Goal: Transaction & Acquisition: Purchase product/service

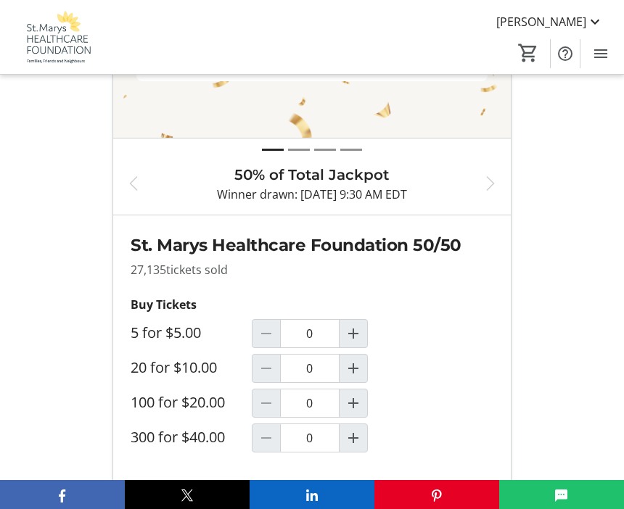
scroll to position [814, 0]
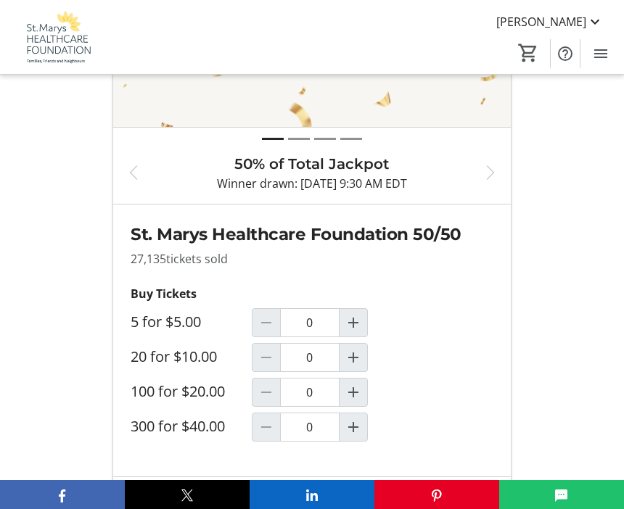
click at [359, 401] on mat-icon "Increment by one" at bounding box center [352, 392] width 17 height 17
type input "1"
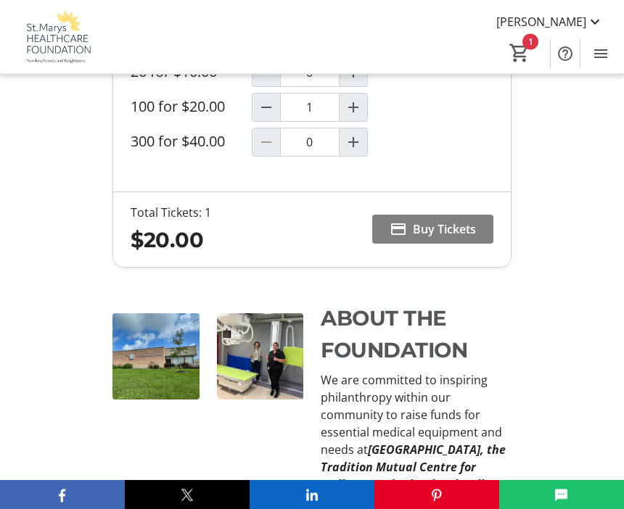
scroll to position [1099, 0]
click at [463, 238] on span "Buy Tickets" at bounding box center [444, 228] width 63 height 17
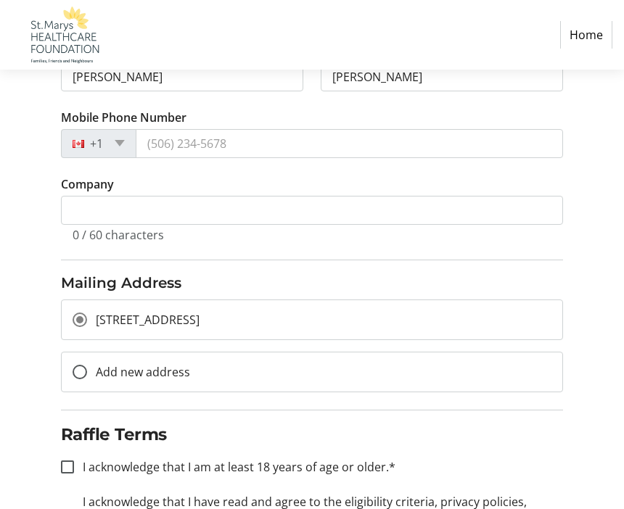
scroll to position [344, 0]
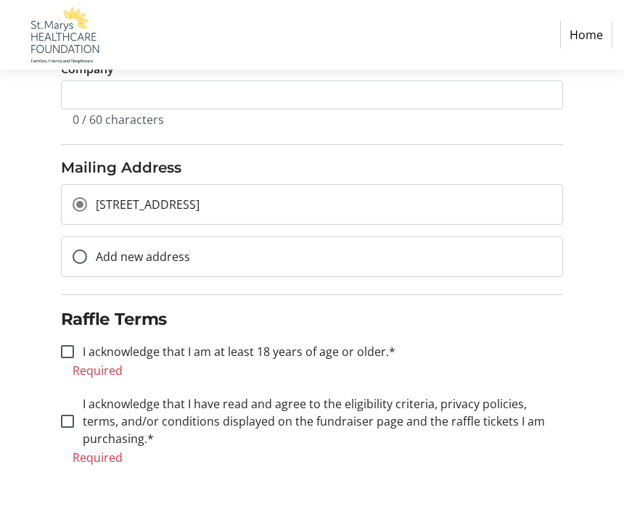
scroll to position [379, 0]
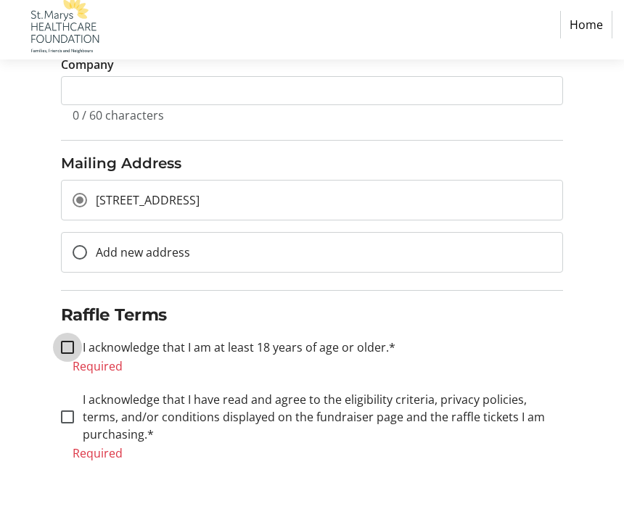
click at [73, 351] on input "I acknowledge that I am at least 18 years of age or older.*" at bounding box center [67, 357] width 13 height 13
checkbox input "true"
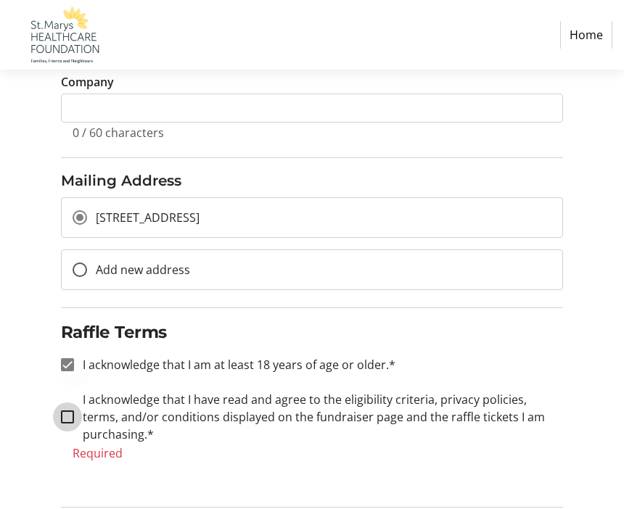
click at [68, 414] on input "I acknowledge that I have read and agree to the eligibility criteria, privacy p…" at bounding box center [67, 416] width 13 height 13
checkbox input "true"
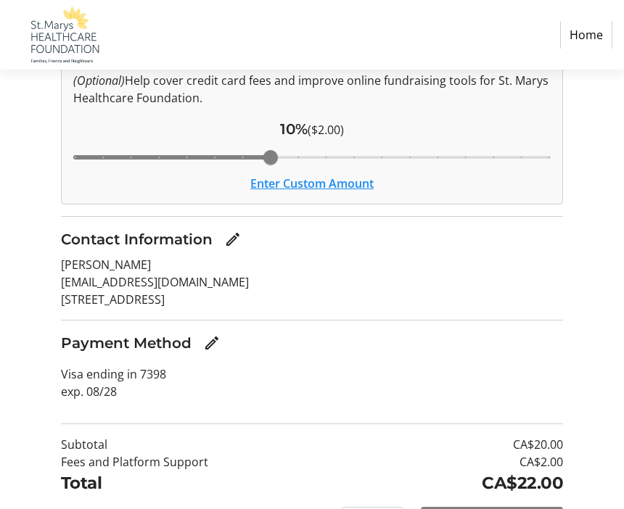
scroll to position [165, 0]
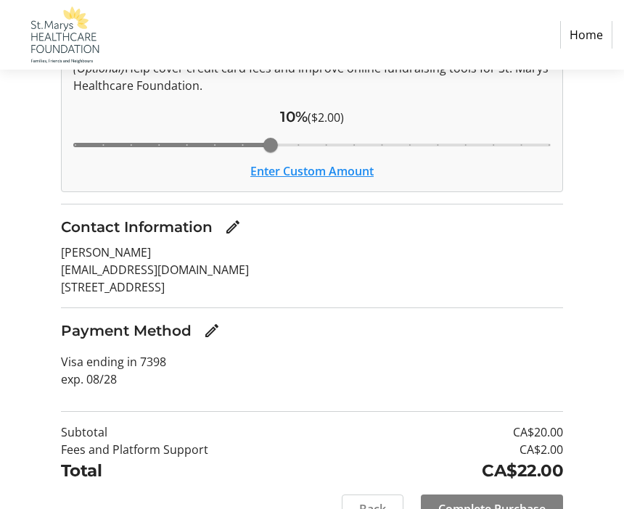
click at [501, 508] on span "Complete Purchase" at bounding box center [491, 508] width 107 height 17
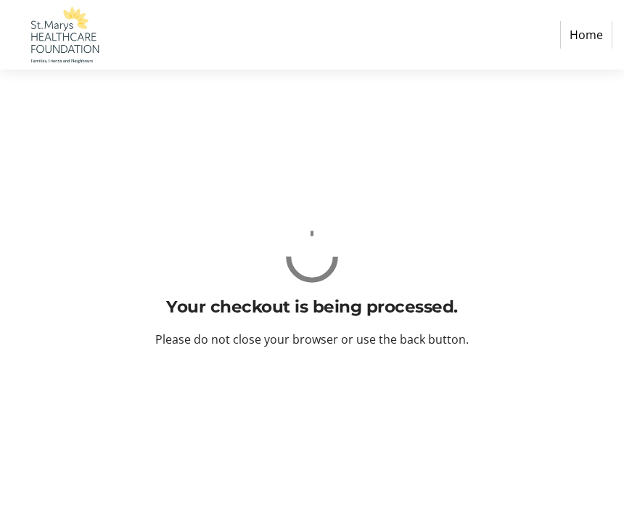
scroll to position [50, 0]
click at [593, 32] on link "Home" at bounding box center [586, 35] width 52 height 28
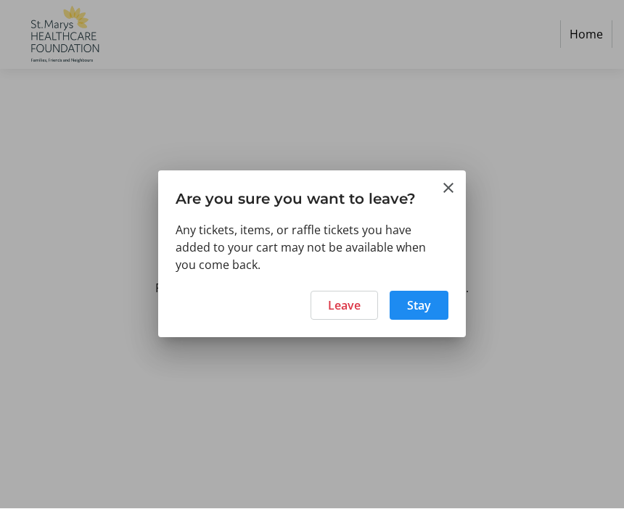
scroll to position [0, 0]
click at [342, 307] on span "Leave" at bounding box center [344, 305] width 33 height 17
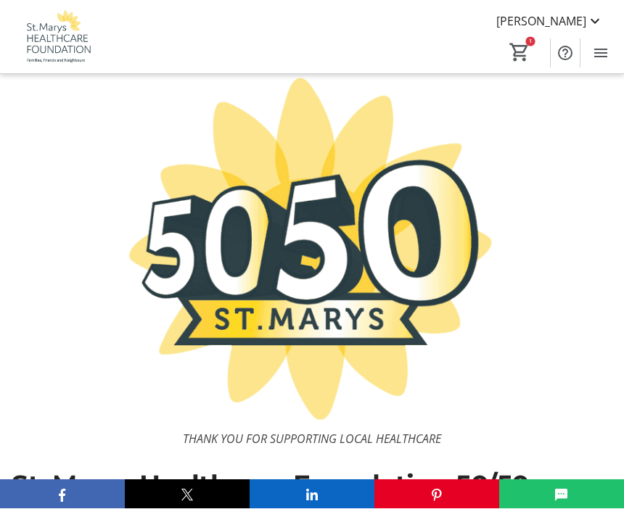
scroll to position [51, 0]
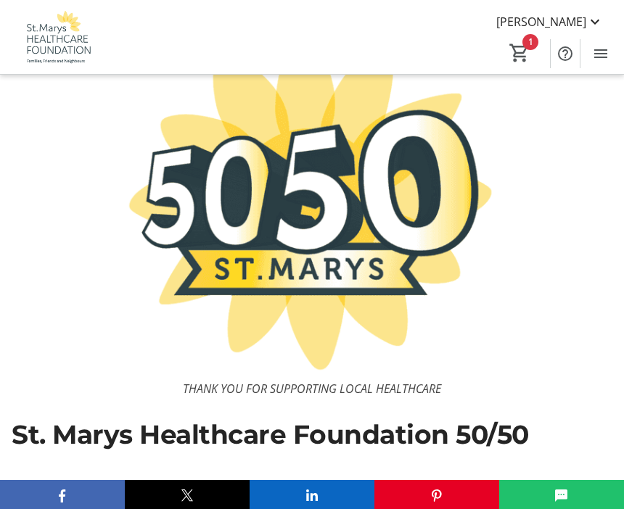
type input "1"
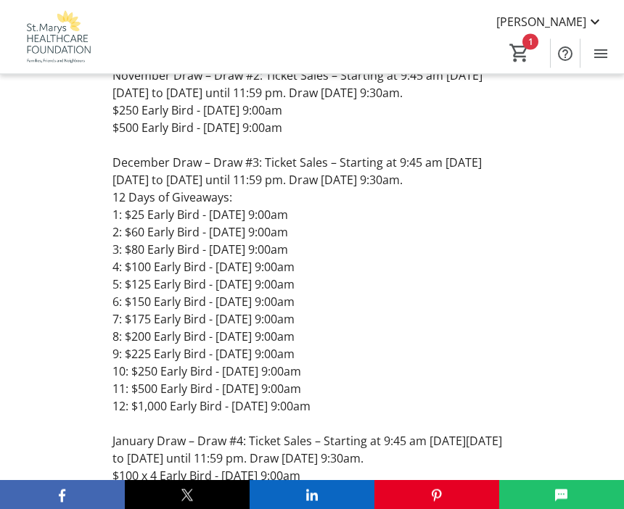
scroll to position [2021, 0]
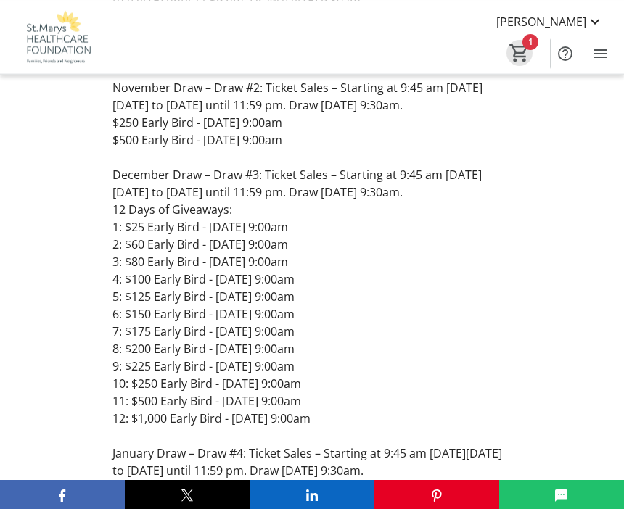
click at [522, 46] on mat-icon "1" at bounding box center [519, 53] width 22 height 22
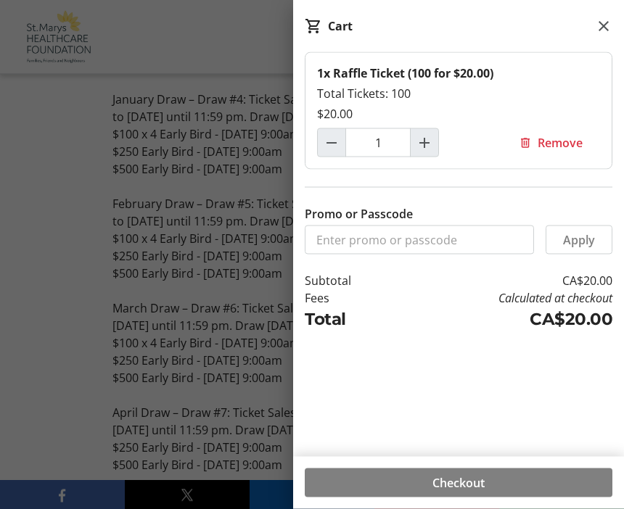
scroll to position [2375, 0]
click at [497, 500] on span at bounding box center [458, 483] width 307 height 35
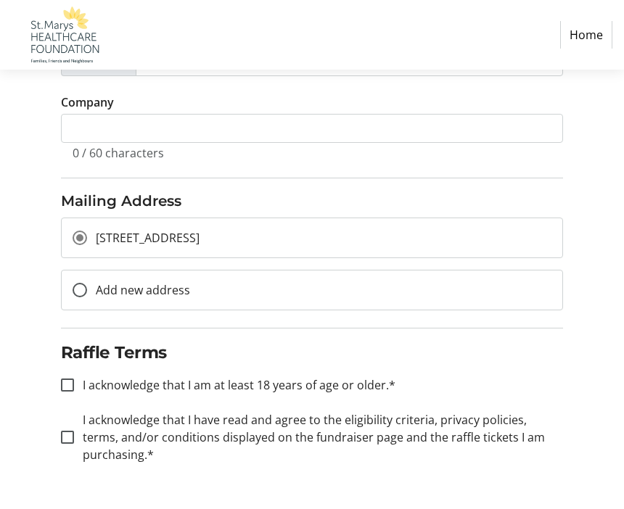
scroll to position [344, 0]
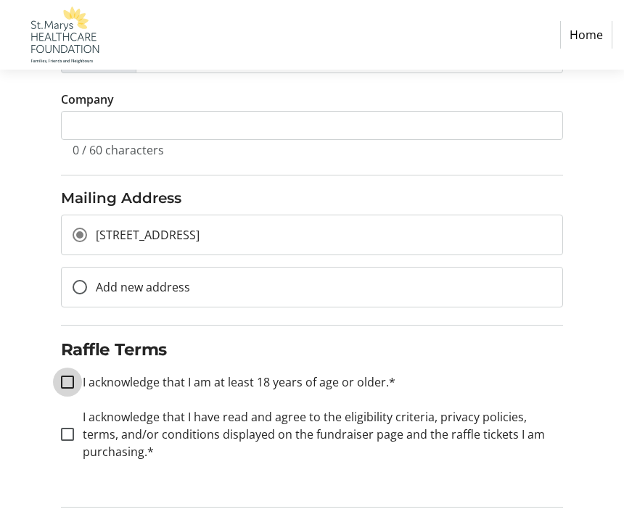
click at [70, 379] on input "I acknowledge that I am at least 18 years of age or older.*" at bounding box center [67, 382] width 13 height 13
checkbox input "true"
click at [70, 432] on input "I acknowledge that I have read and agree to the eligibility criteria, privacy p…" at bounding box center [67, 434] width 13 height 13
checkbox input "true"
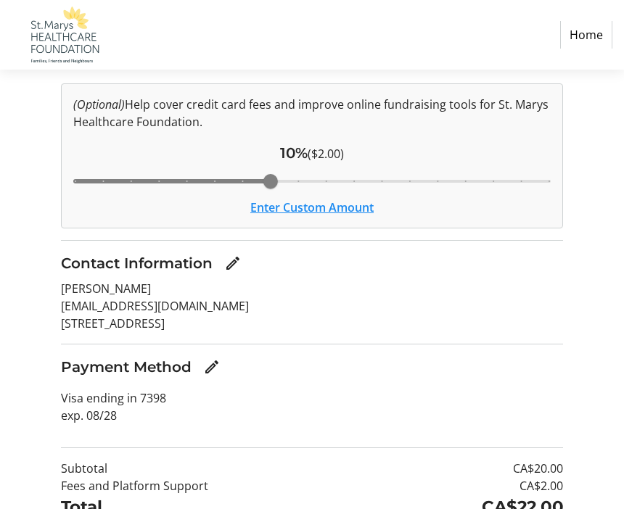
scroll to position [165, 0]
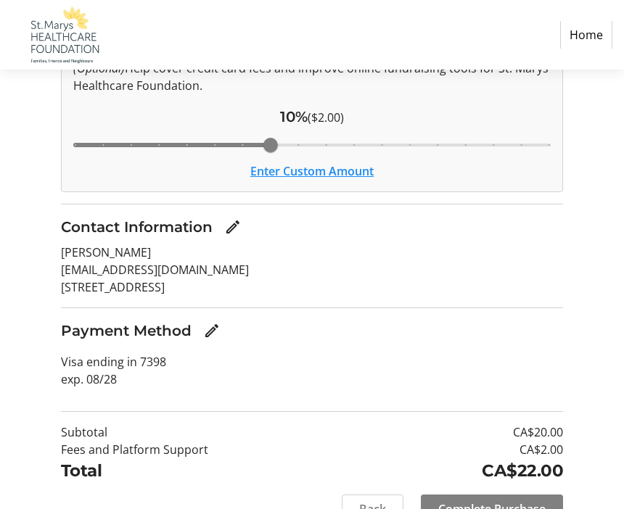
click at [545, 508] on span "Complete Purchase" at bounding box center [491, 508] width 107 height 17
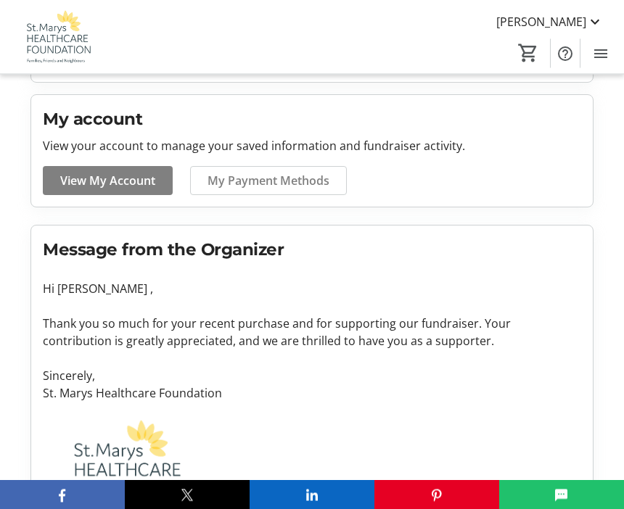
scroll to position [358, 0]
